Goal: Find specific fact: Find specific fact

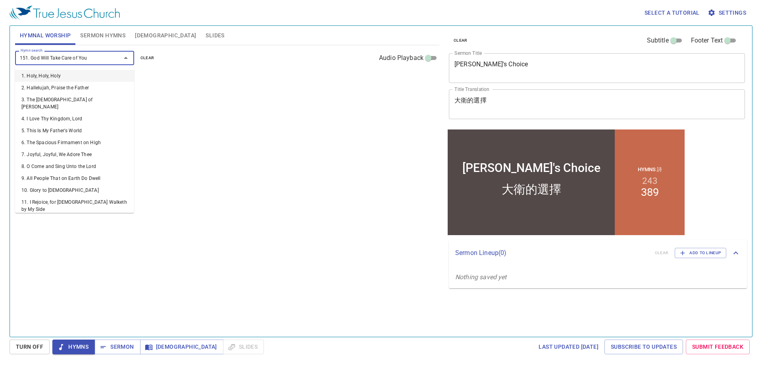
click at [102, 61] on input "151. God Will Take Care of You" at bounding box center [62, 57] width 91 height 9
type input "151. God Will Take Care of You151"
